Goal: Find specific page/section: Find specific page/section

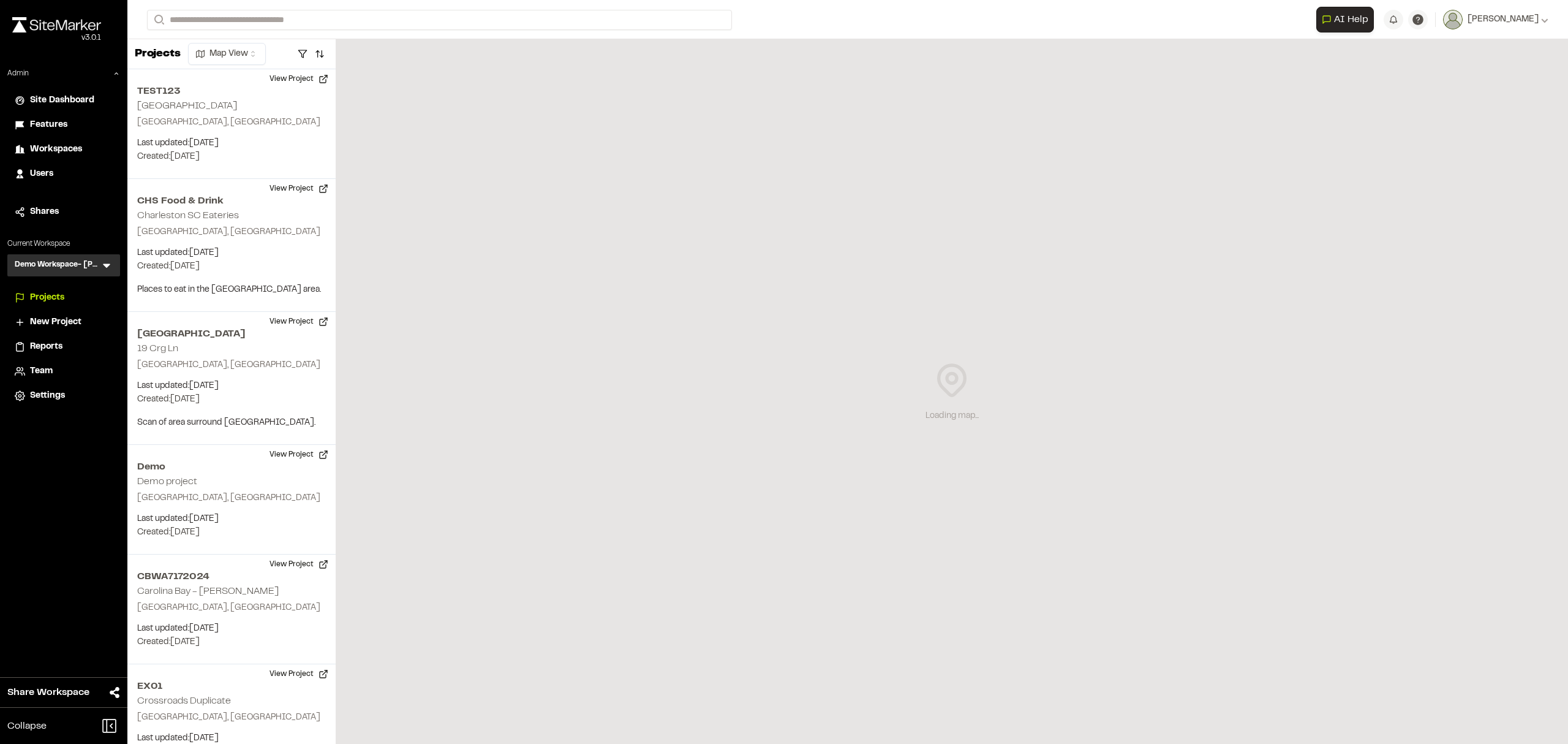
click at [104, 265] on icon at bounding box center [106, 266] width 7 height 4
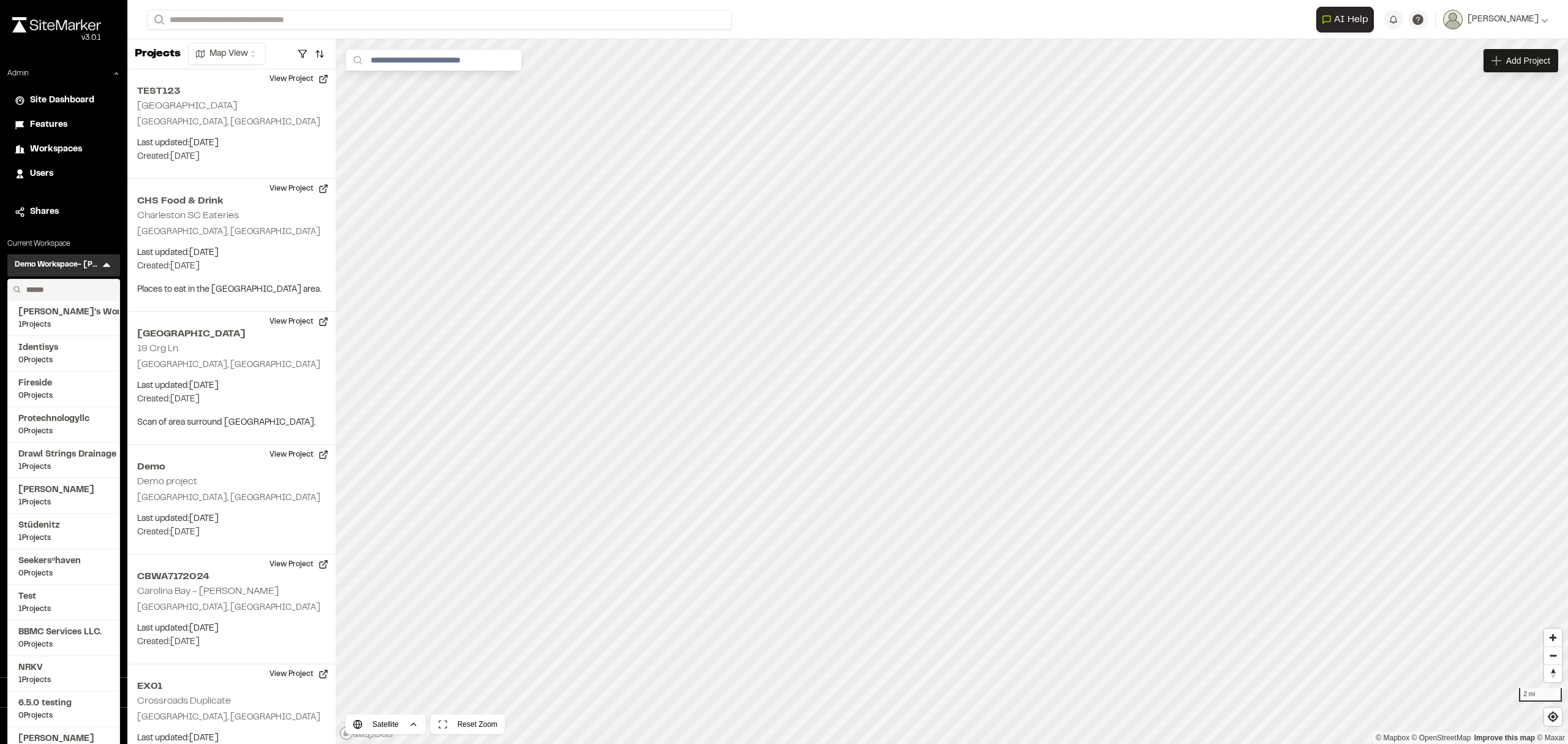
click at [52, 288] on input "text" at bounding box center [68, 290] width 93 height 21
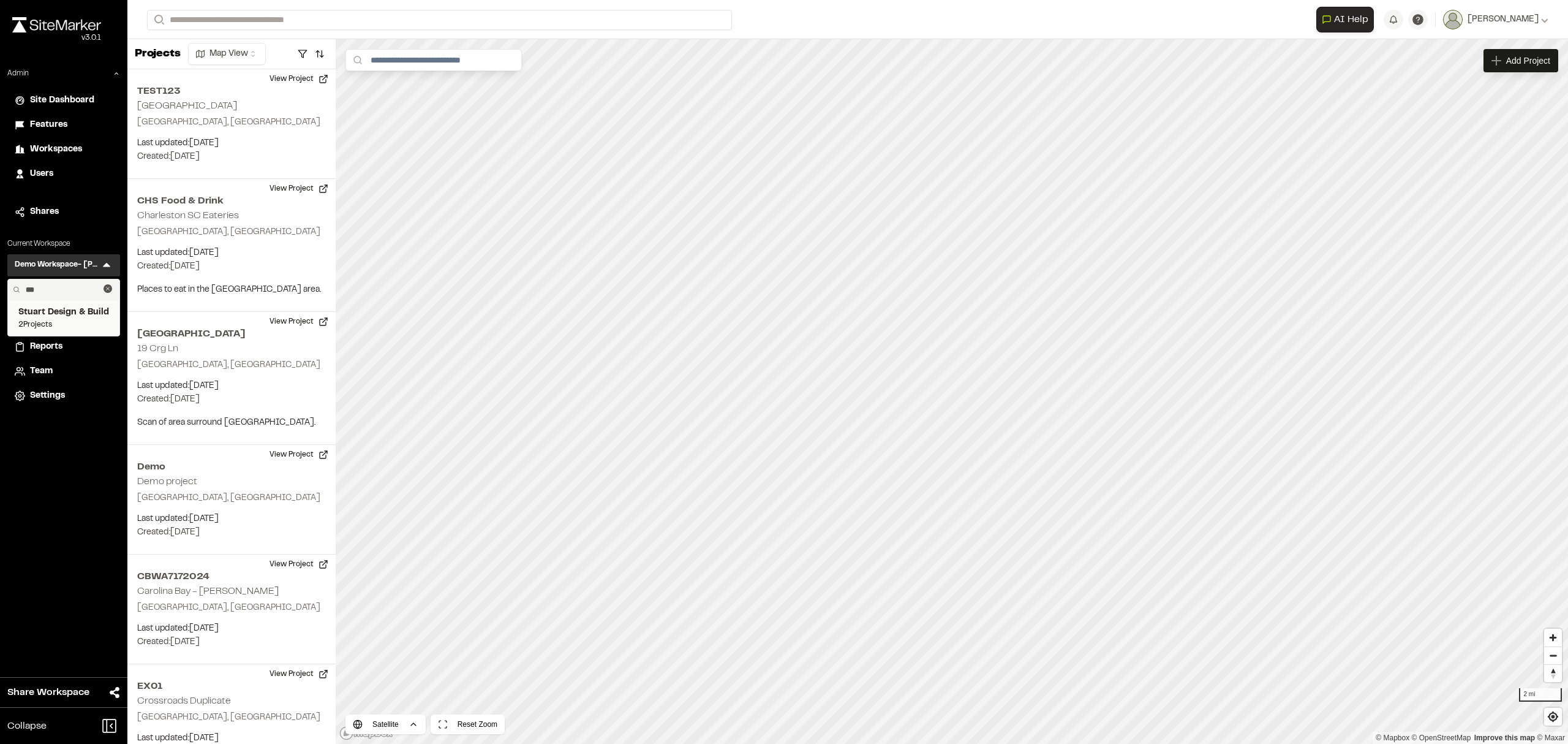
type input "***"
click at [59, 310] on span "Stuart Design & Build" at bounding box center [64, 312] width 91 height 13
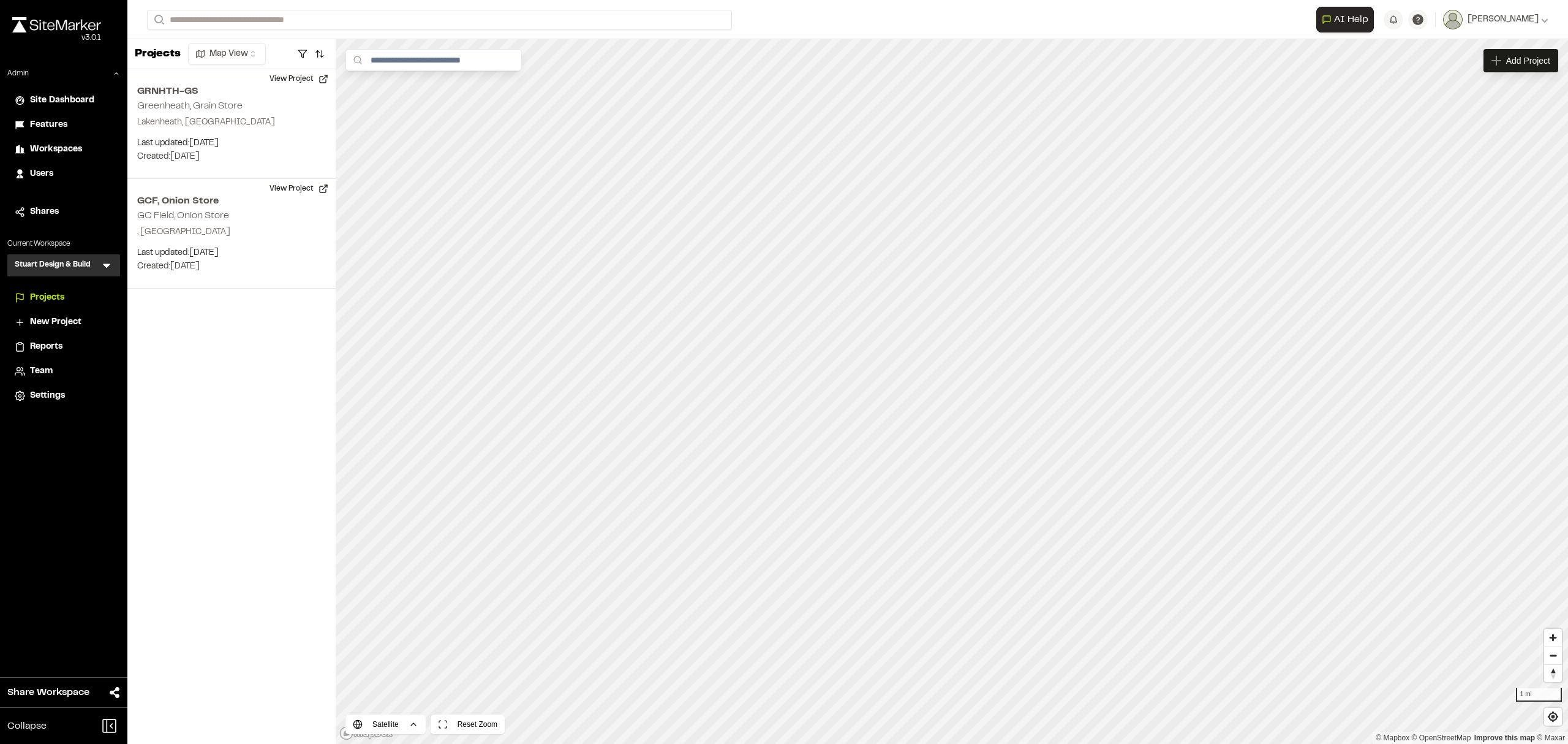
click at [50, 346] on span "Reports" at bounding box center [45, 346] width 32 height 13
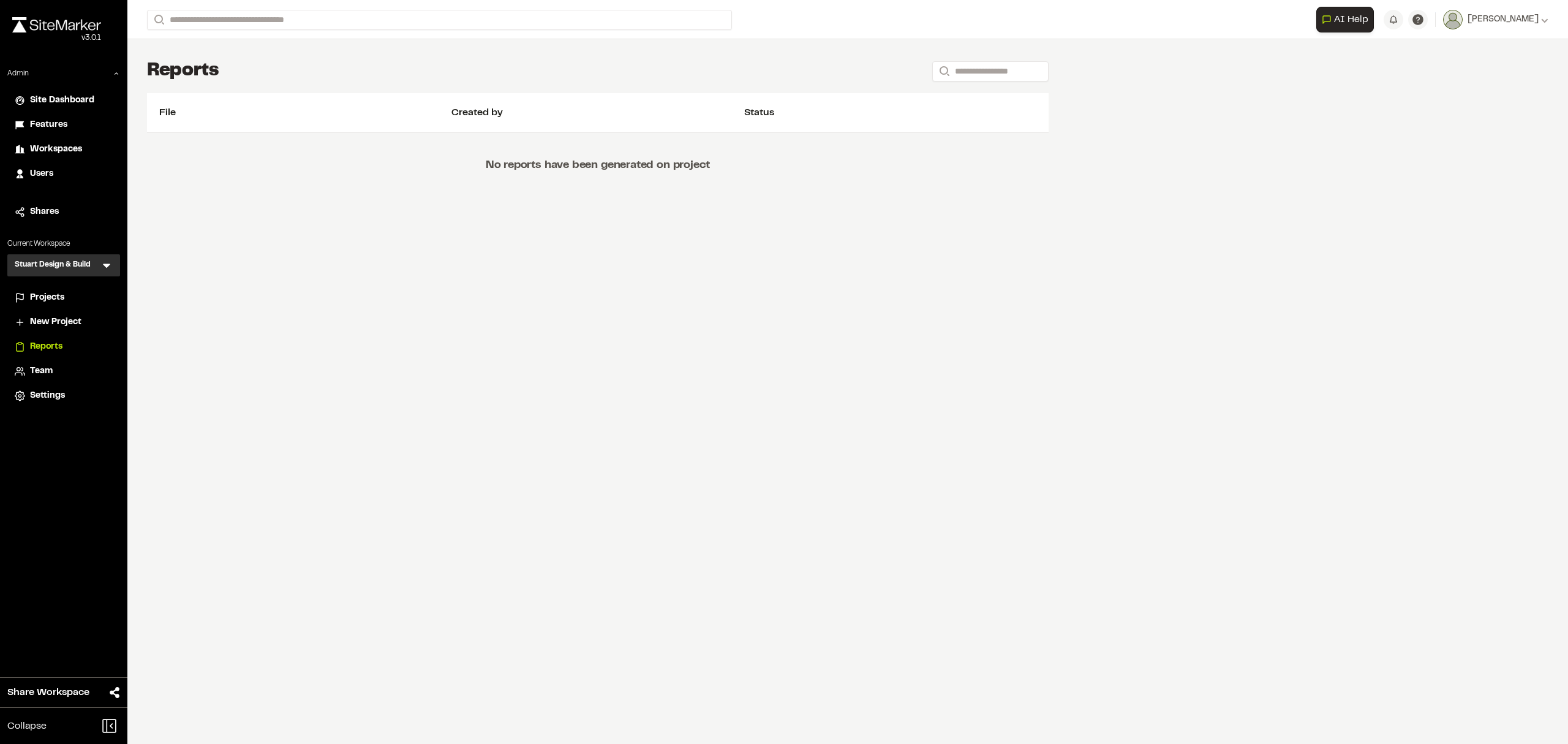
click at [67, 299] on div "Projects" at bounding box center [71, 297] width 83 height 13
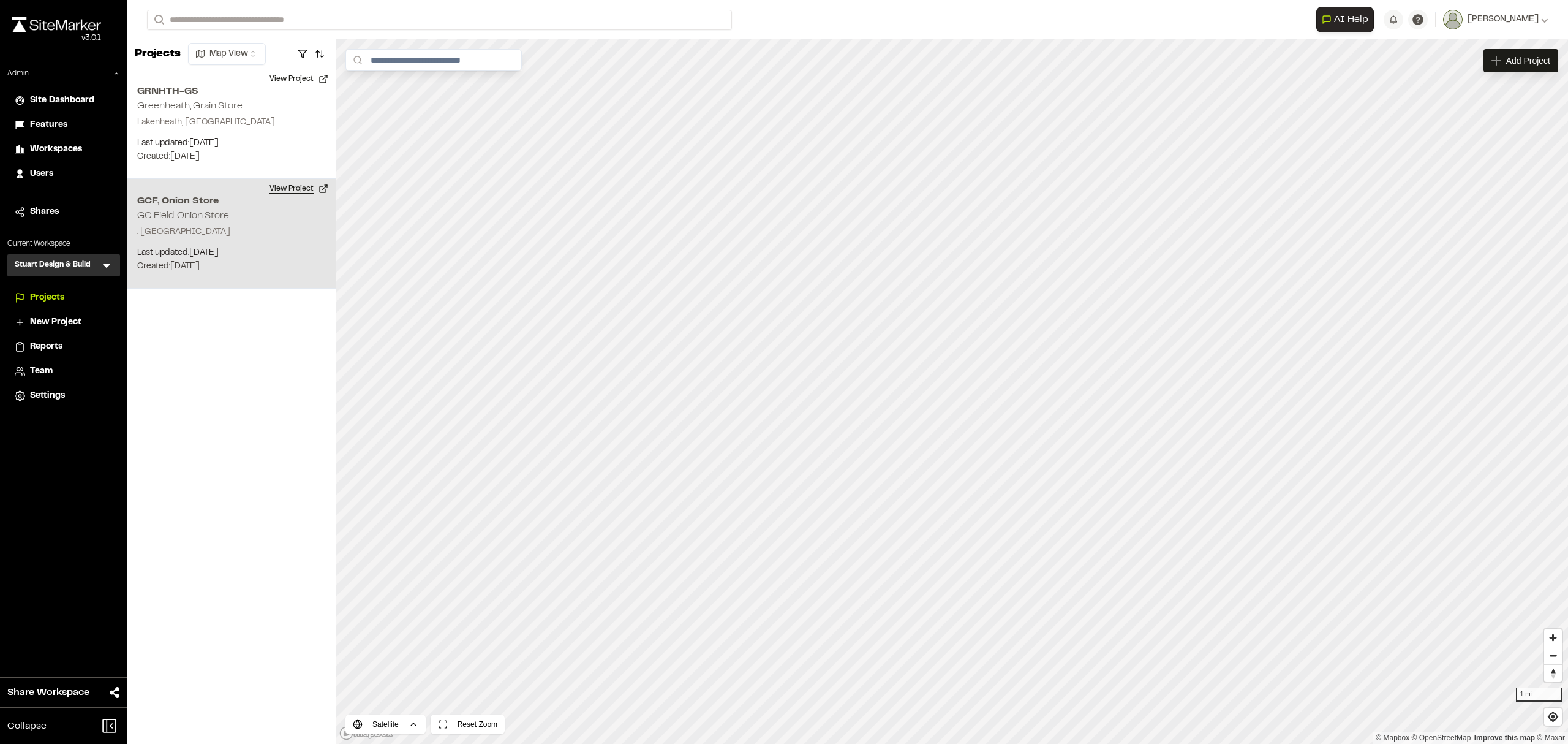
click at [294, 183] on button "View Project" at bounding box center [299, 188] width 73 height 20
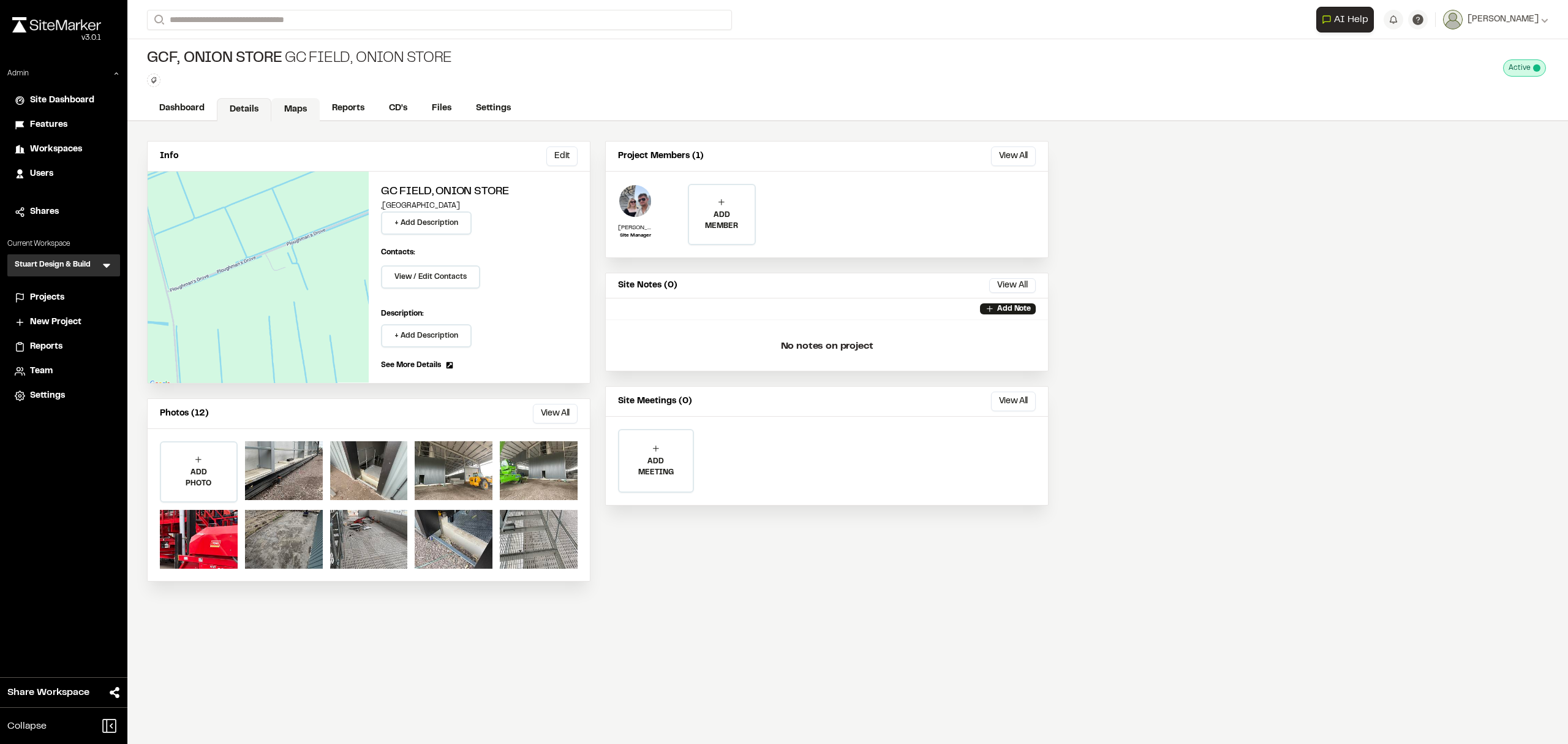
click at [294, 112] on link "Maps" at bounding box center [296, 110] width 49 height 24
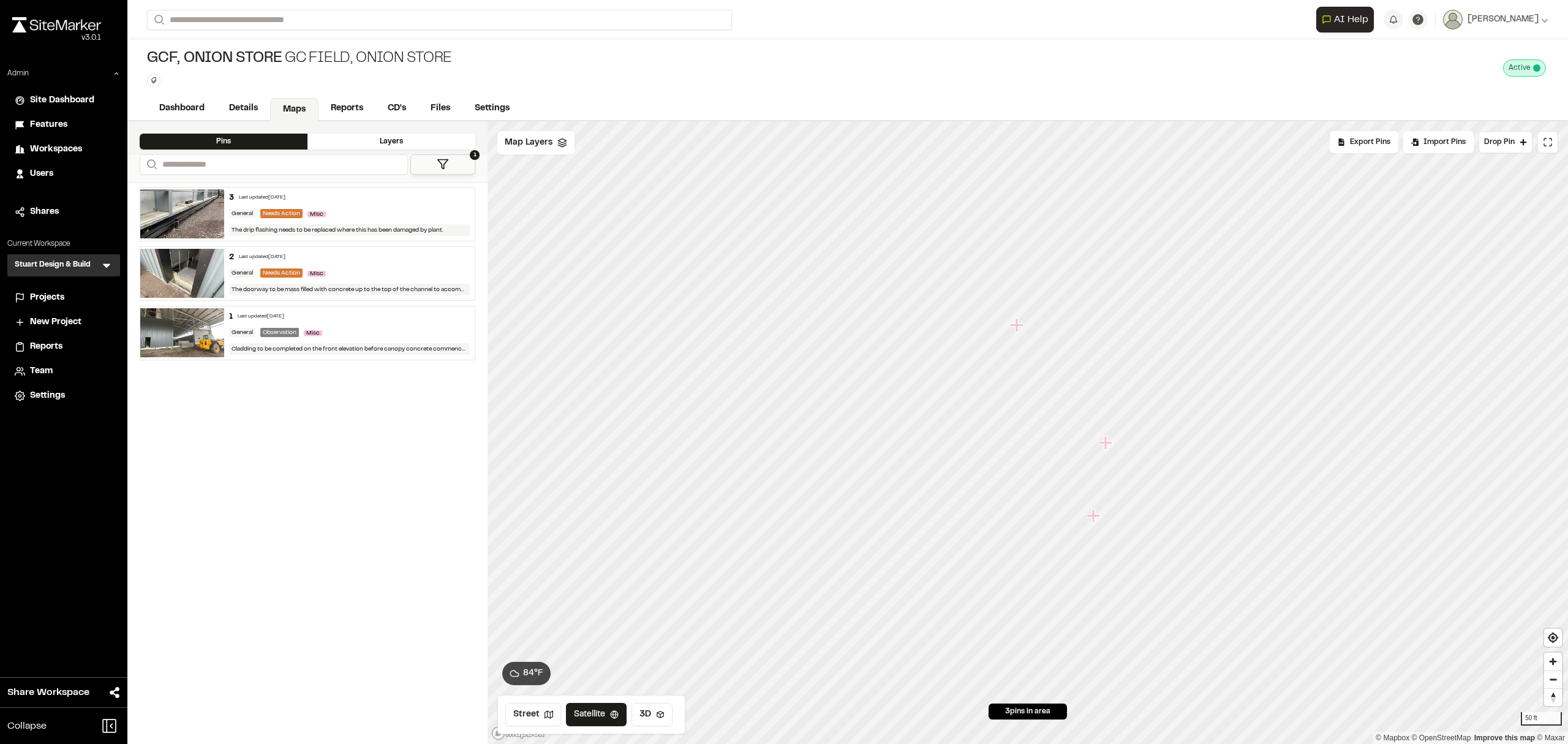
click at [67, 298] on div "Projects" at bounding box center [71, 297] width 83 height 13
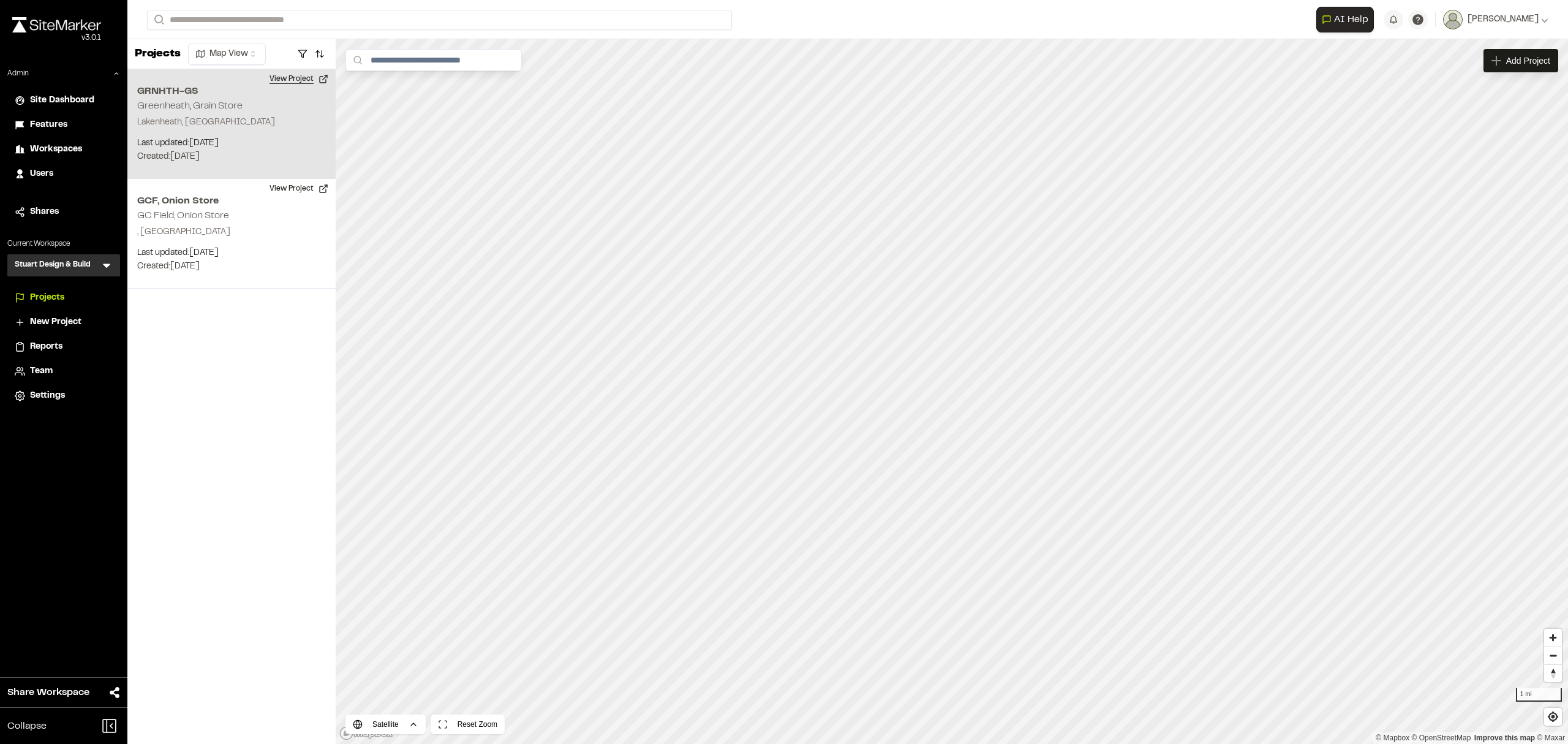
click at [287, 78] on button "View Project" at bounding box center [299, 78] width 73 height 20
